Goal: Information Seeking & Learning: Learn about a topic

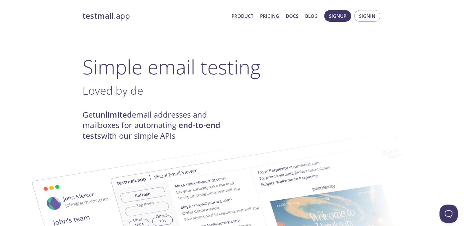
click at [274, 15] on link "Pricing" at bounding box center [269, 16] width 19 height 8
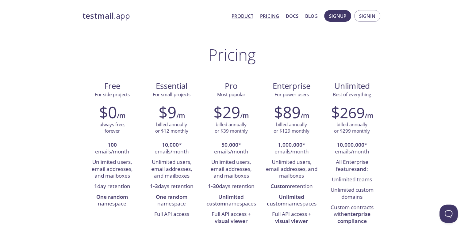
click at [243, 13] on link "Product" at bounding box center [242, 16] width 22 height 8
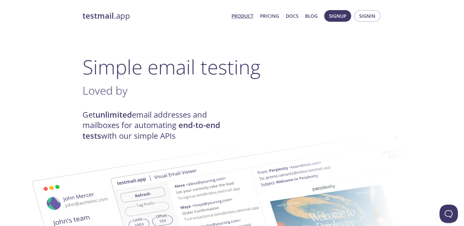
click at [247, 16] on link "Product" at bounding box center [242, 16] width 22 height 8
click at [271, 17] on link "Pricing" at bounding box center [269, 16] width 19 height 8
